Goal: Task Accomplishment & Management: Use online tool/utility

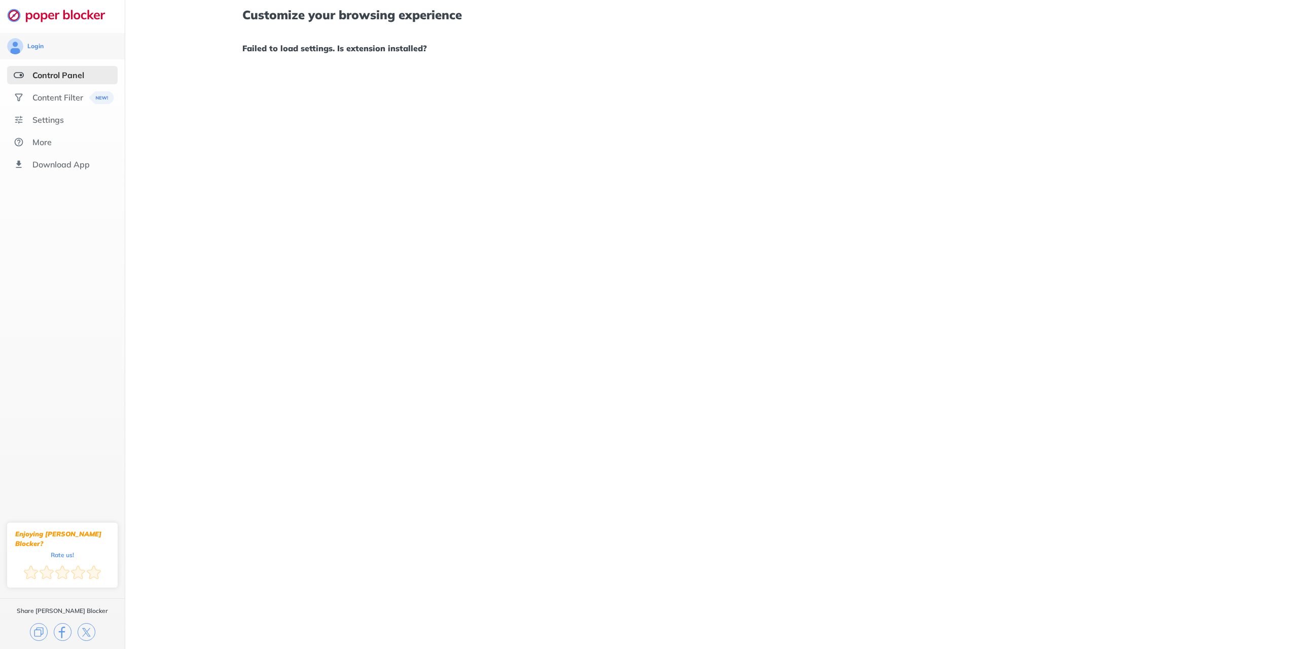
click at [22, 74] on img at bounding box center [19, 75] width 10 height 10
click at [40, 104] on div "Content Filter" at bounding box center [62, 97] width 111 height 18
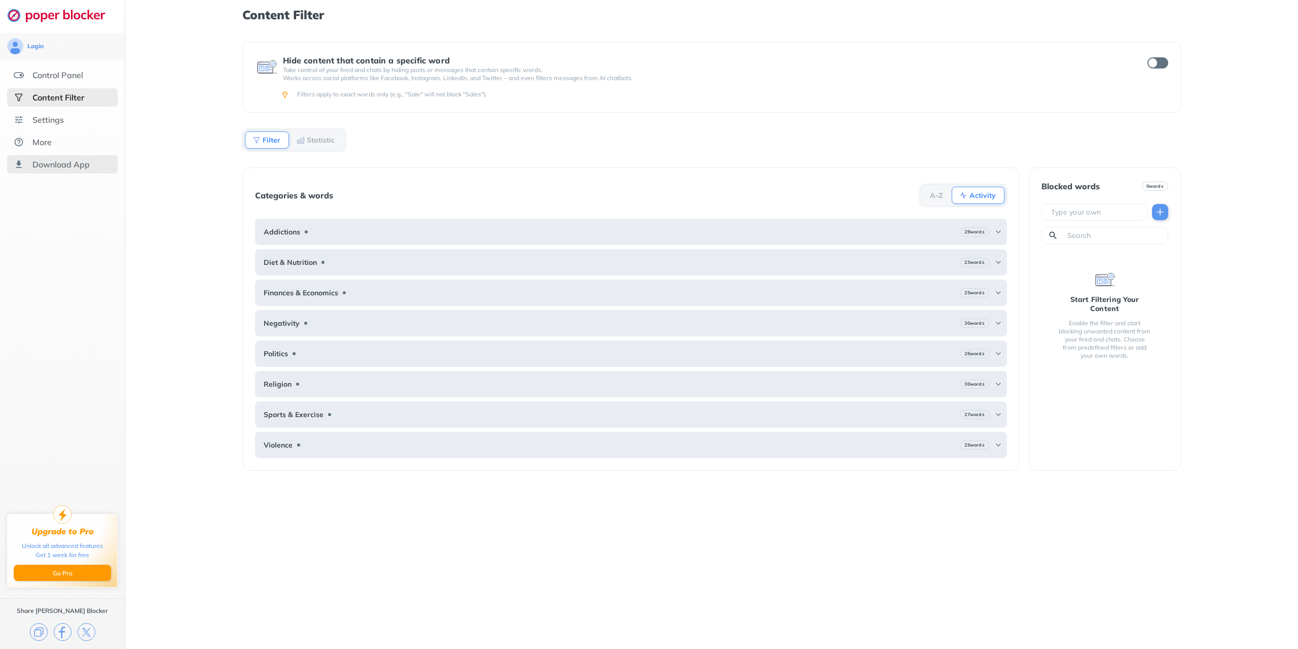
click at [70, 170] on div "Download App" at bounding box center [62, 164] width 111 height 18
